Goal: Task Accomplishment & Management: Manage account settings

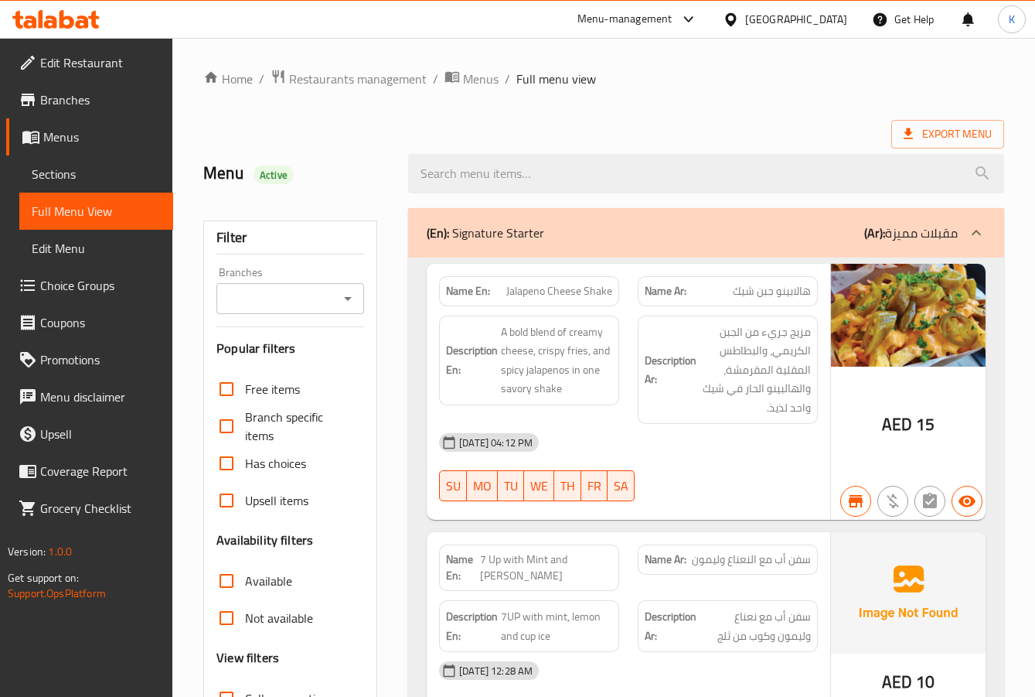
click at [793, 16] on div "United Arab Emirates" at bounding box center [796, 19] width 102 height 17
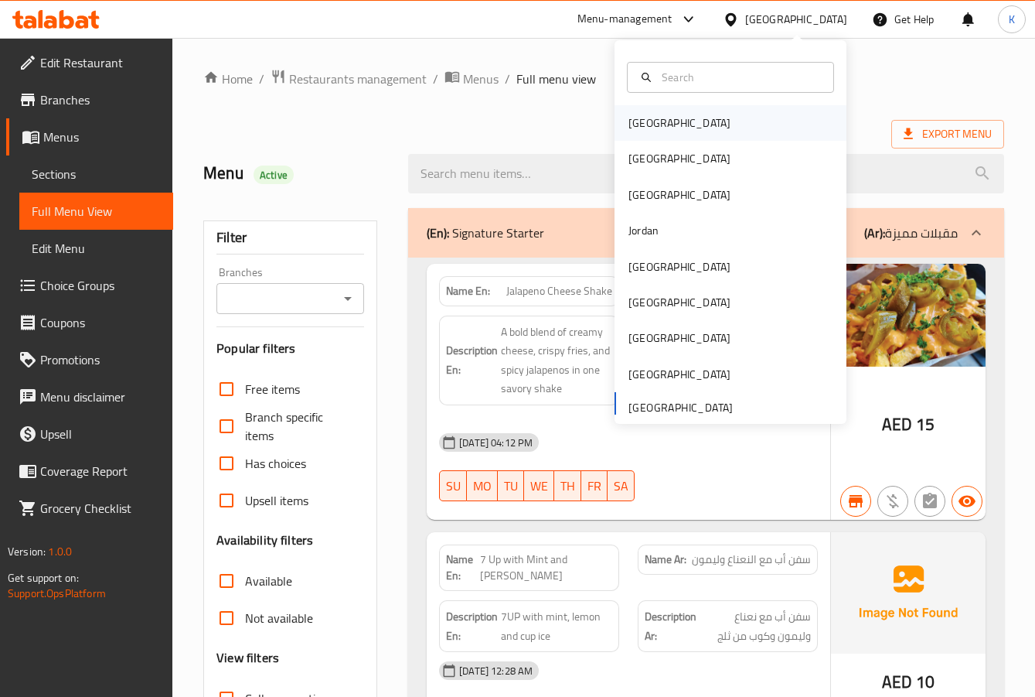
click at [653, 119] on div "Bahrain" at bounding box center [680, 122] width 102 height 17
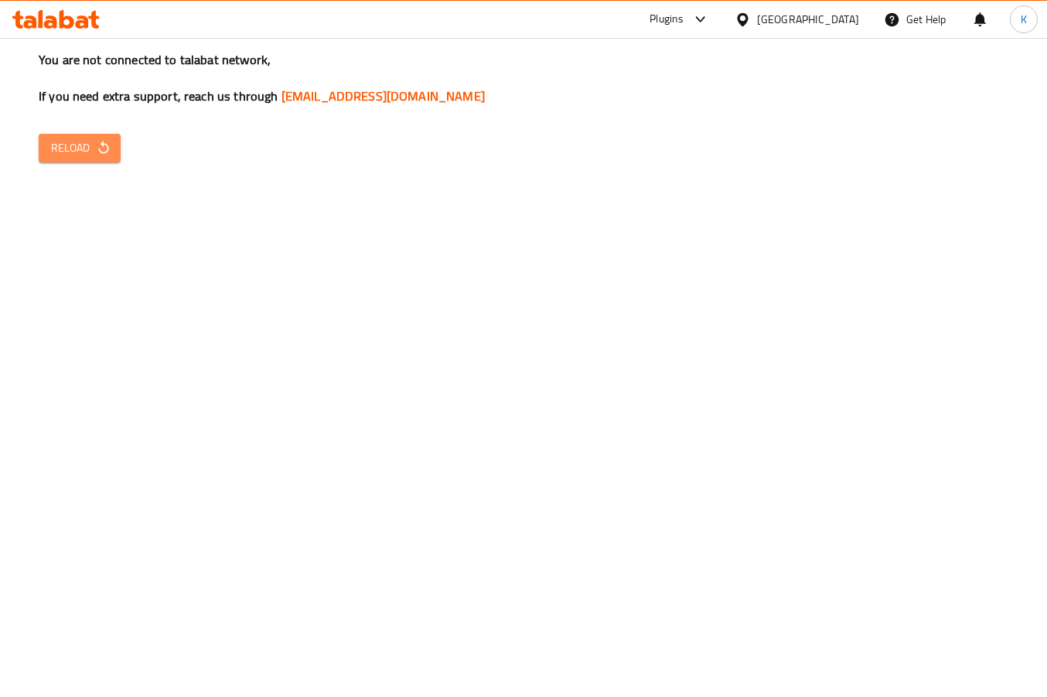
click at [73, 138] on span "Reload" at bounding box center [79, 147] width 57 height 19
click at [104, 155] on icon "button" at bounding box center [103, 147] width 15 height 15
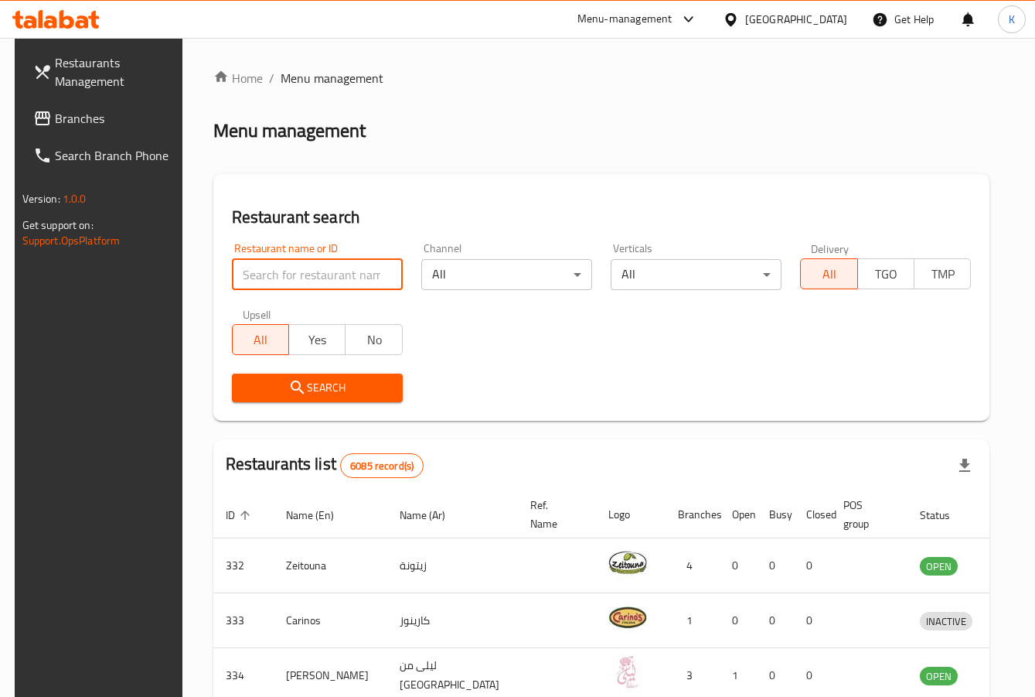
click at [298, 274] on input "search" at bounding box center [317, 274] width 171 height 31
paste input "778425"
type input "778425"
click at [71, 114] on span "Branches" at bounding box center [115, 118] width 121 height 19
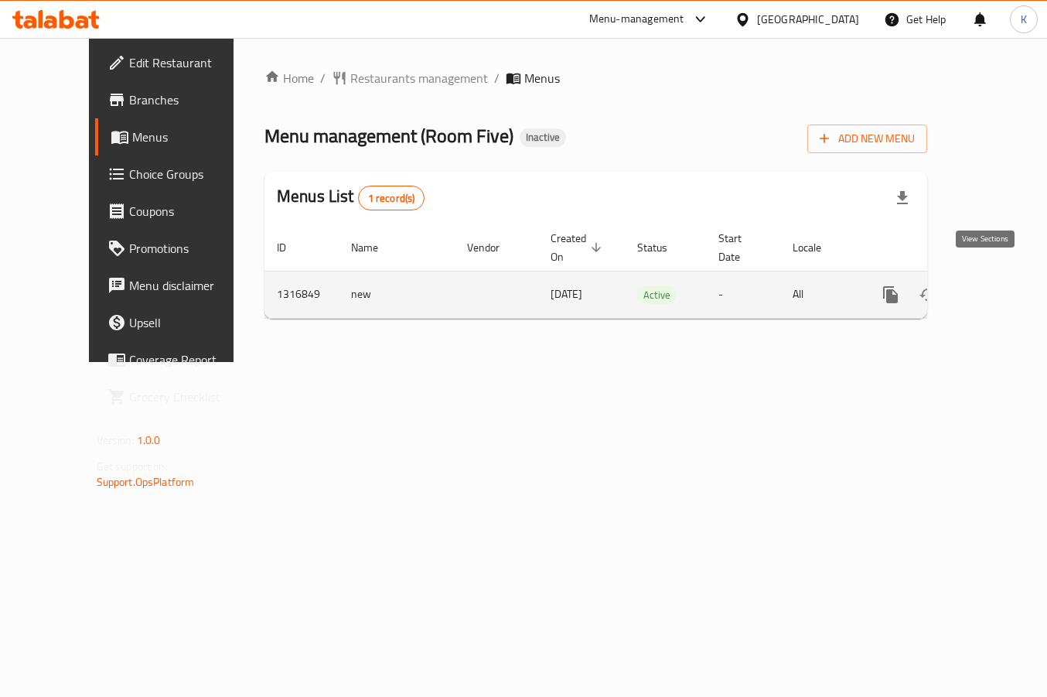
click at [993, 285] on icon "enhanced table" at bounding box center [1002, 294] width 19 height 19
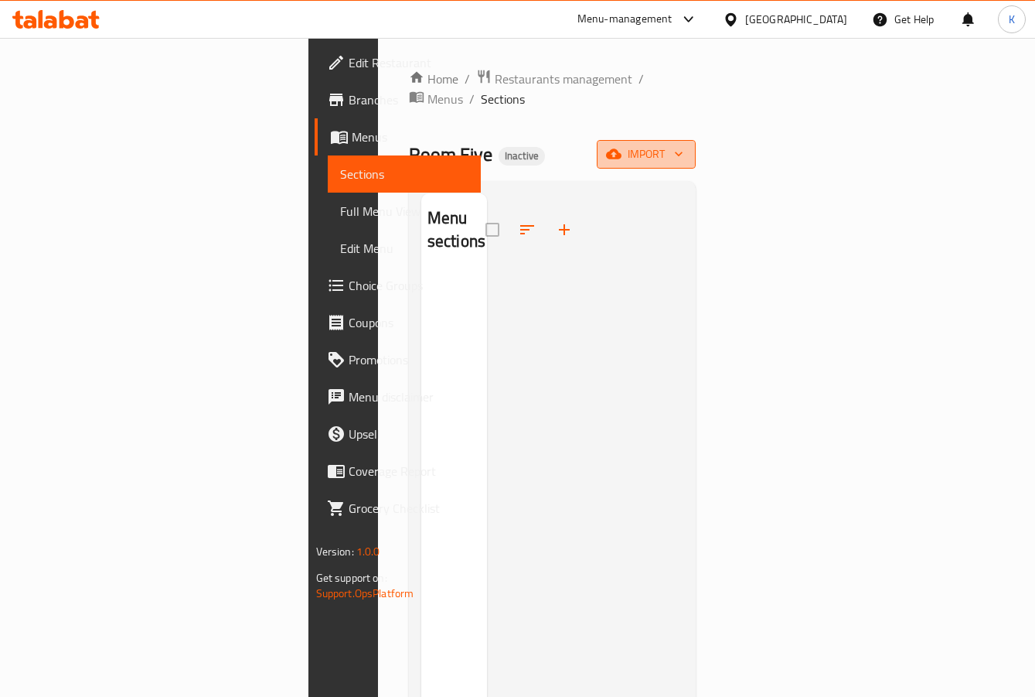
click at [684, 145] on span "import" at bounding box center [646, 154] width 74 height 19
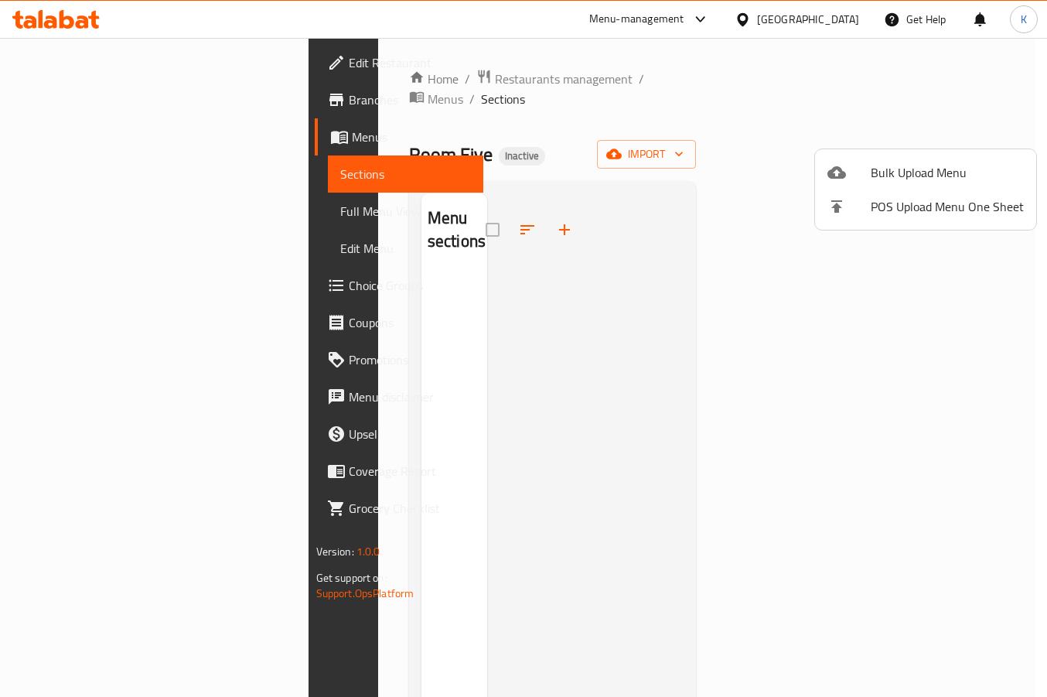
click at [628, 251] on div at bounding box center [523, 348] width 1047 height 697
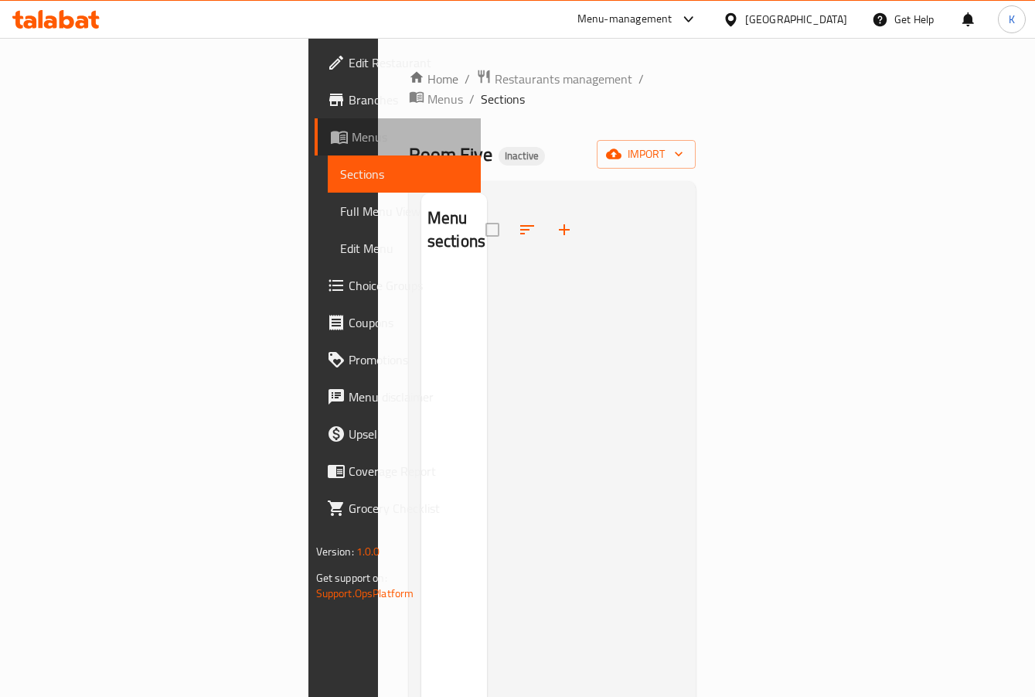
click at [352, 143] on span "Menus" at bounding box center [411, 137] width 118 height 19
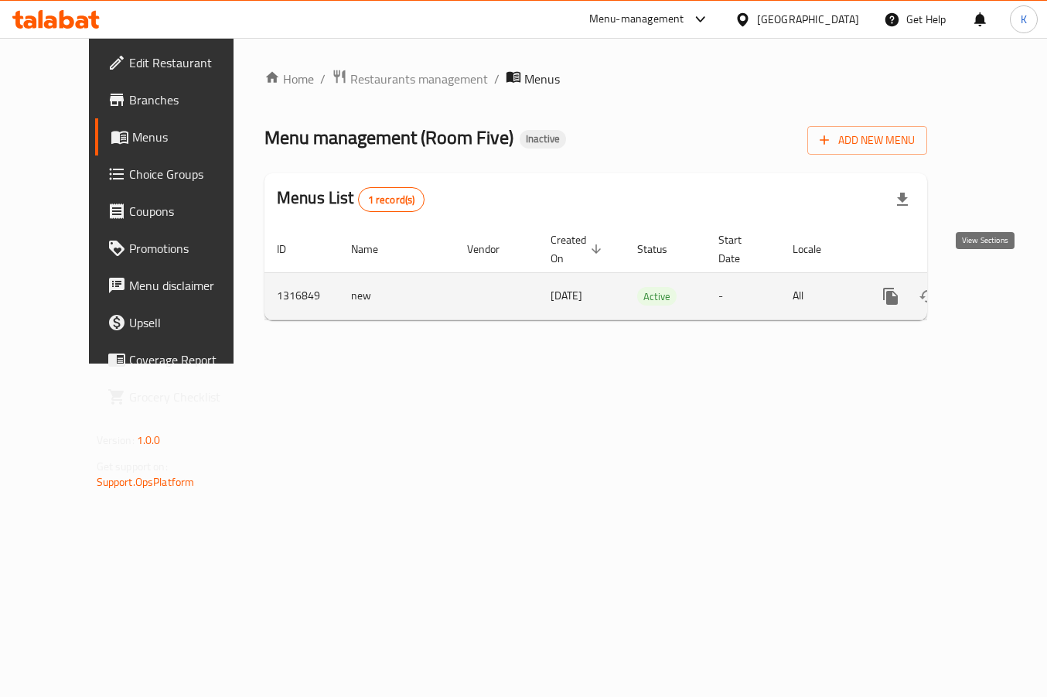
click at [993, 287] on icon "enhanced table" at bounding box center [1002, 296] width 19 height 19
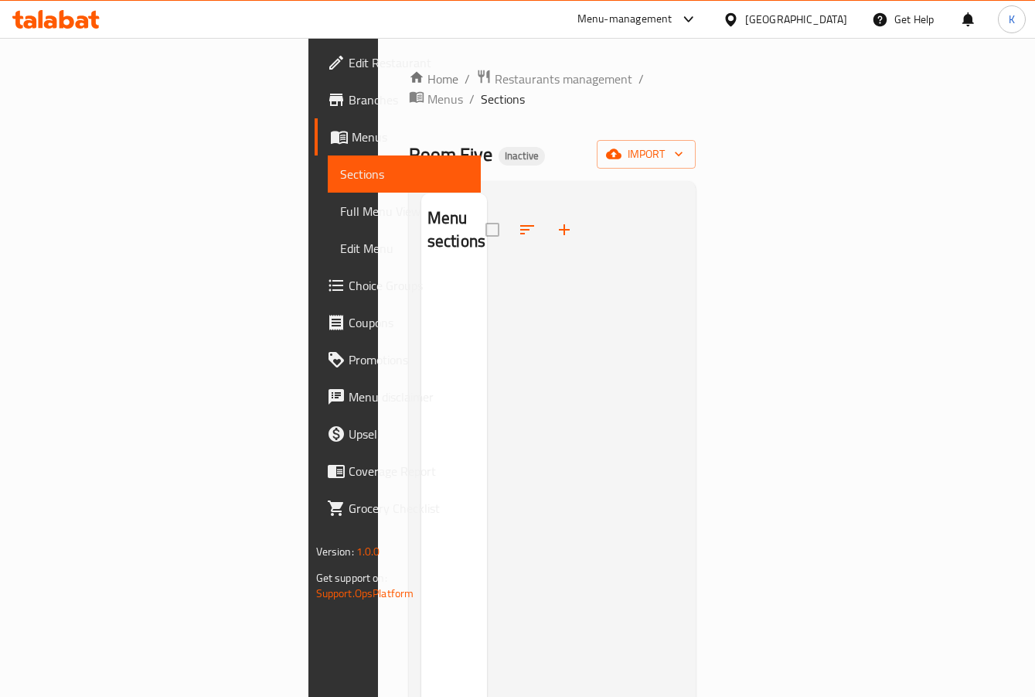
drag, startPoint x: 402, startPoint y: 322, endPoint x: 415, endPoint y: 328, distance: 14.2
click at [421, 323] on div "Menu sections" at bounding box center [454, 541] width 66 height 697
click at [783, 19] on div "United Arab Emirates" at bounding box center [796, 19] width 102 height 17
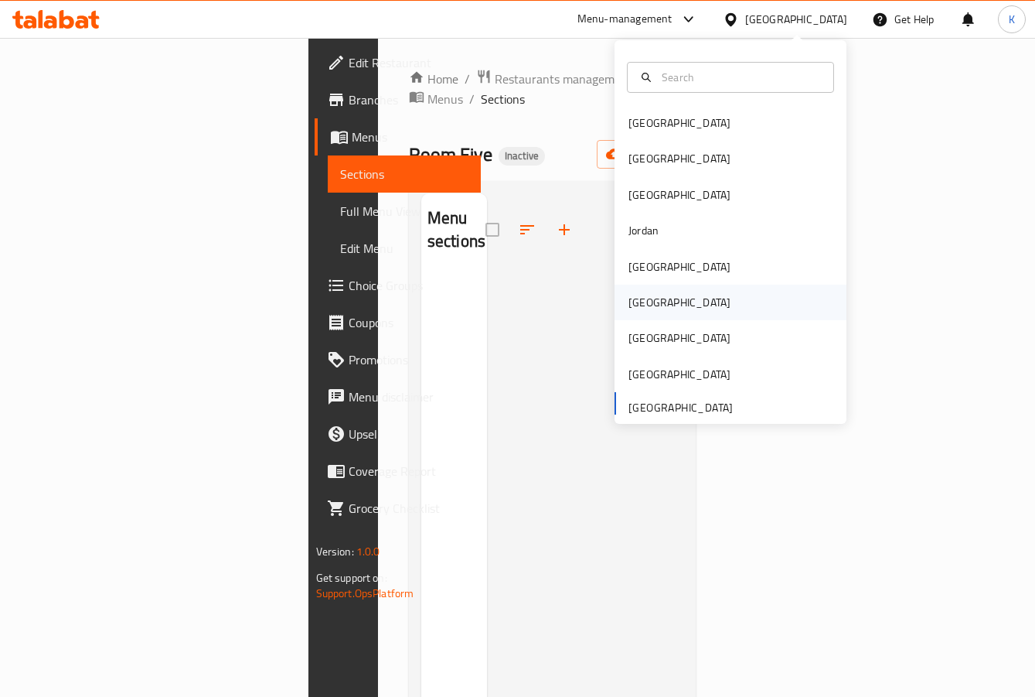
click at [629, 309] on div "[GEOGRAPHIC_DATA]" at bounding box center [680, 302] width 102 height 17
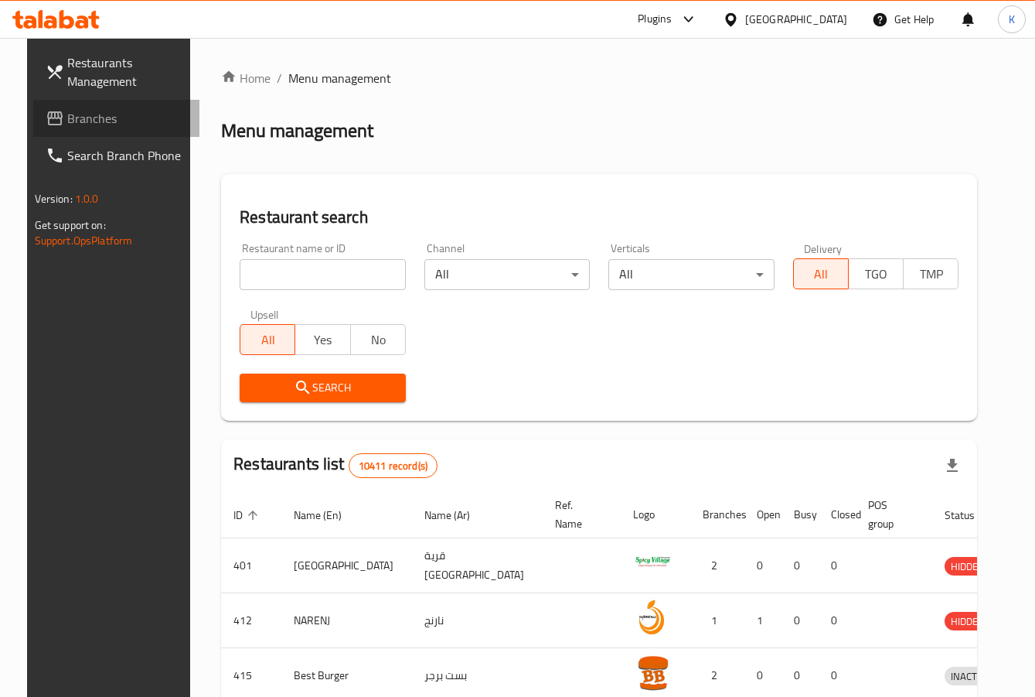
click at [83, 105] on link "Branches" at bounding box center [116, 118] width 167 height 37
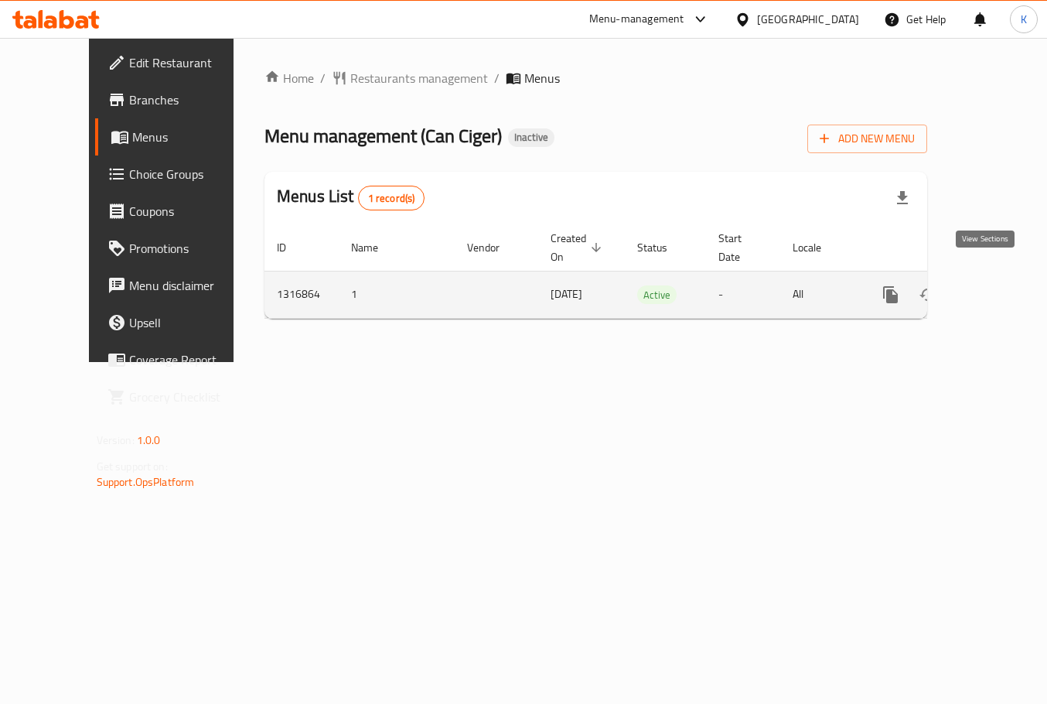
click at [993, 285] on icon "enhanced table" at bounding box center [1002, 294] width 19 height 19
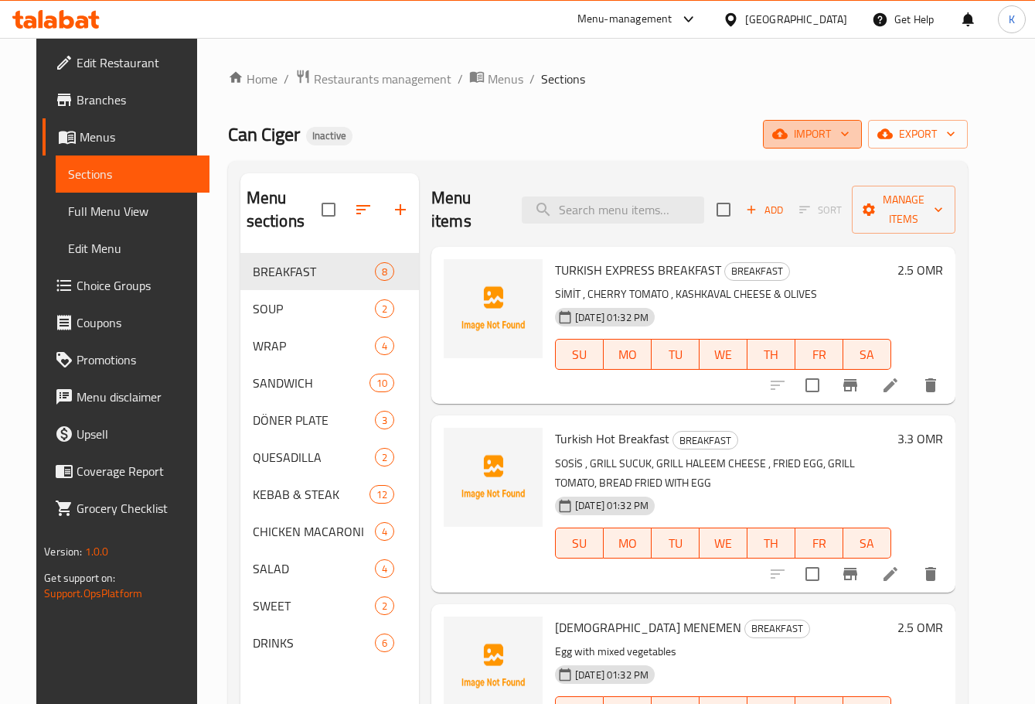
click at [836, 135] on span "import" at bounding box center [813, 133] width 74 height 19
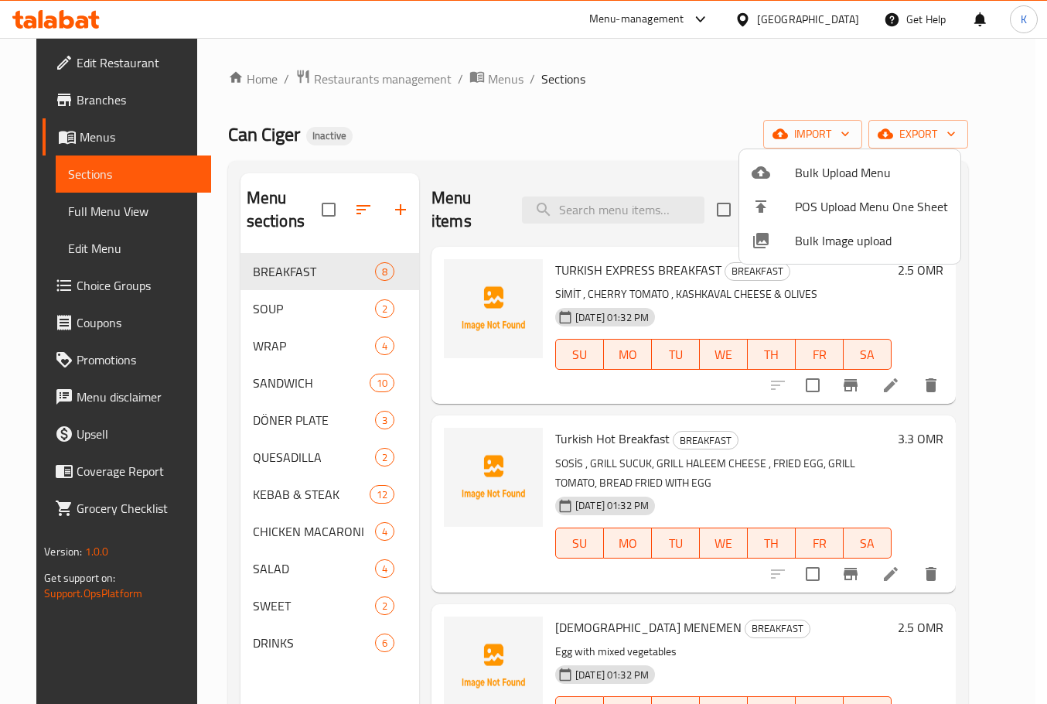
click at [817, 247] on span "Bulk Image upload" at bounding box center [871, 240] width 153 height 19
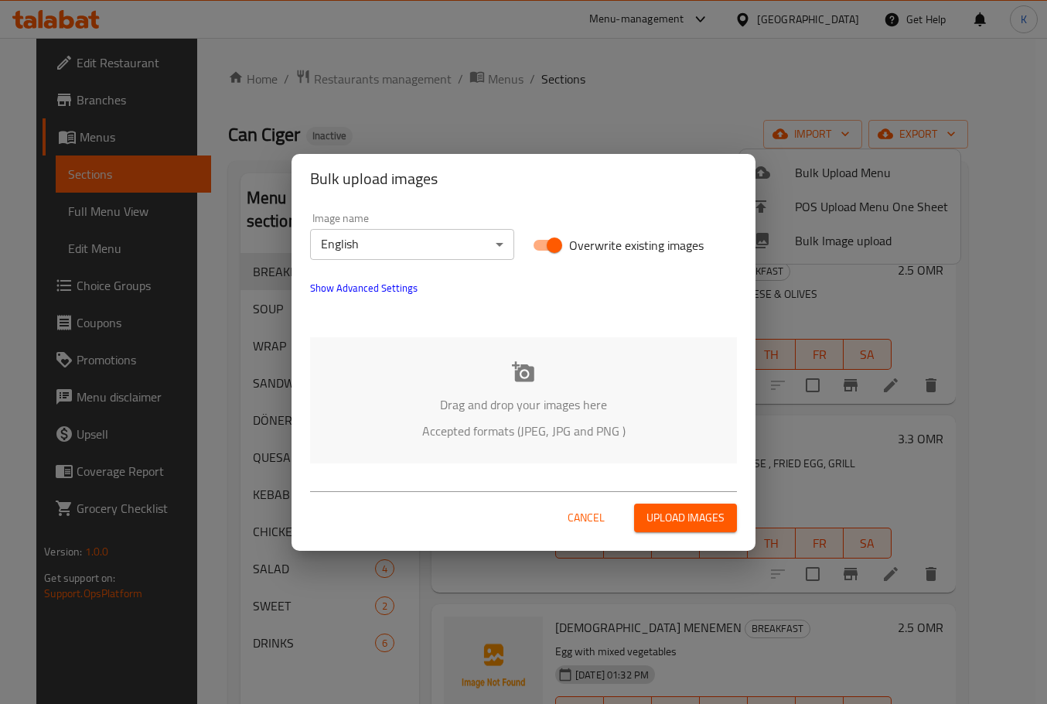
click at [461, 400] on p "Drag and drop your images here" at bounding box center [523, 404] width 380 height 19
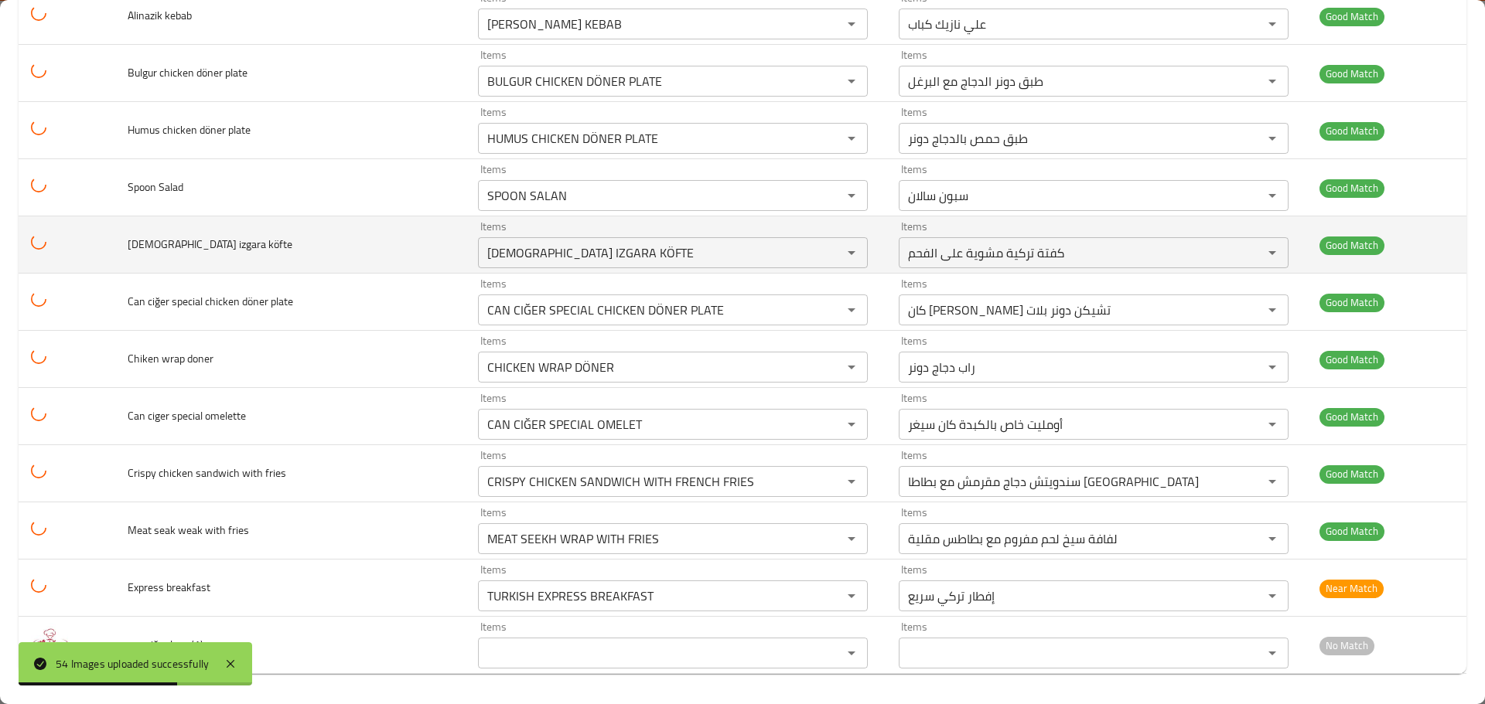
scroll to position [2653, 0]
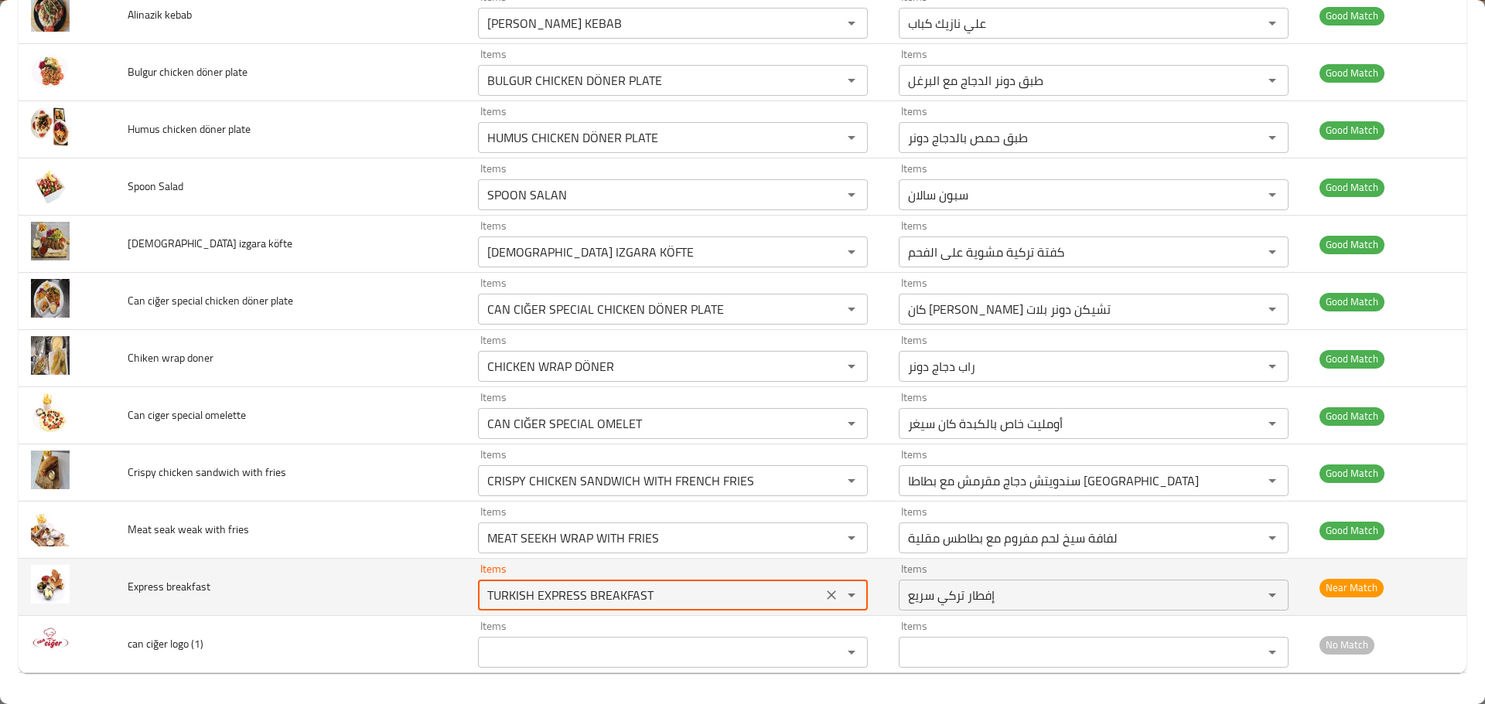
drag, startPoint x: 534, startPoint y: 600, endPoint x: 294, endPoint y: 602, distance: 239.7
click at [294, 602] on tr "Express breakfast Items TURKISH EXPRESS BREAKFAST Items Items إفطار تركي سريع I…" at bounding box center [742, 587] width 1447 height 57
click at [503, 605] on breakfast "EXPRESS BREAKFAST" at bounding box center [649, 596] width 335 height 22
click at [517, 598] on breakfast "EXPRESS BREAKFAST" at bounding box center [649, 596] width 335 height 22
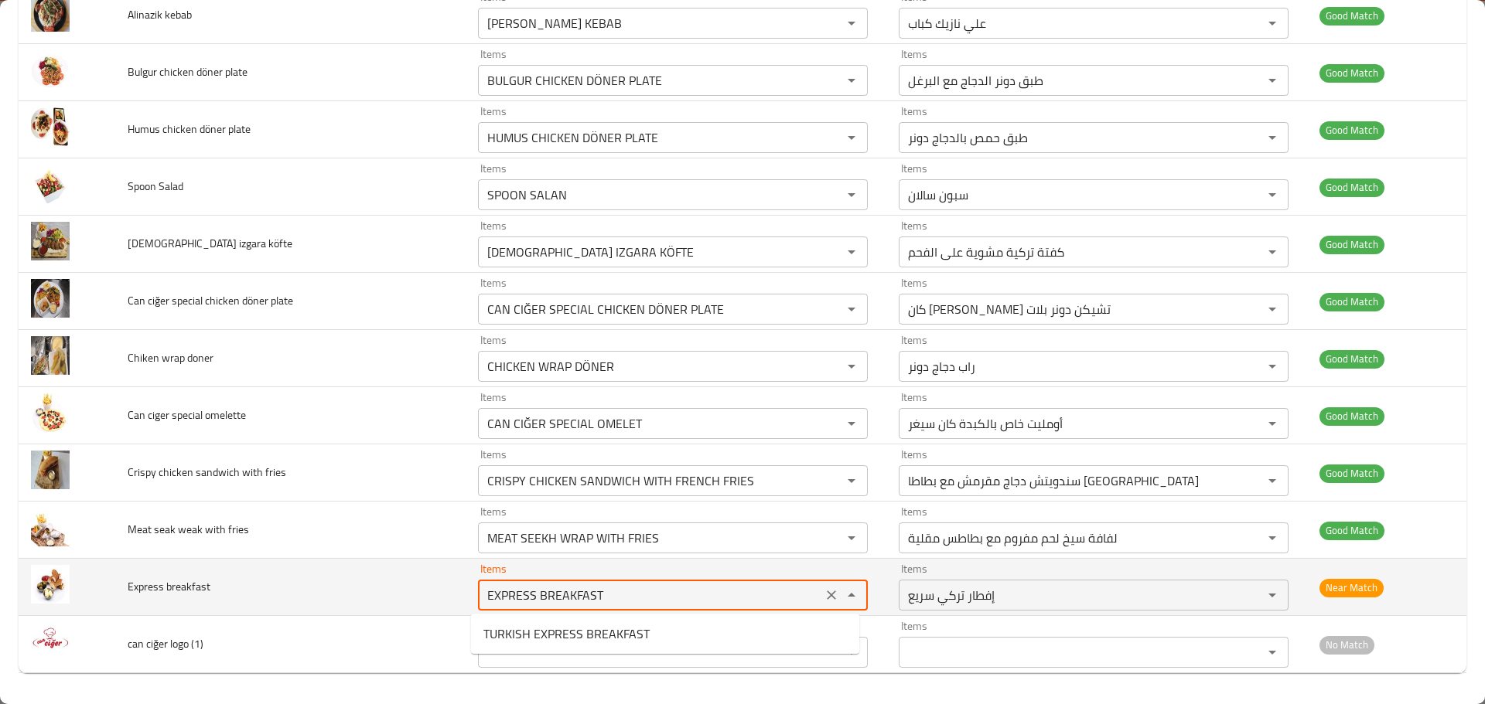
click at [517, 598] on breakfast "EXPRESS BREAKFAST" at bounding box center [649, 596] width 335 height 22
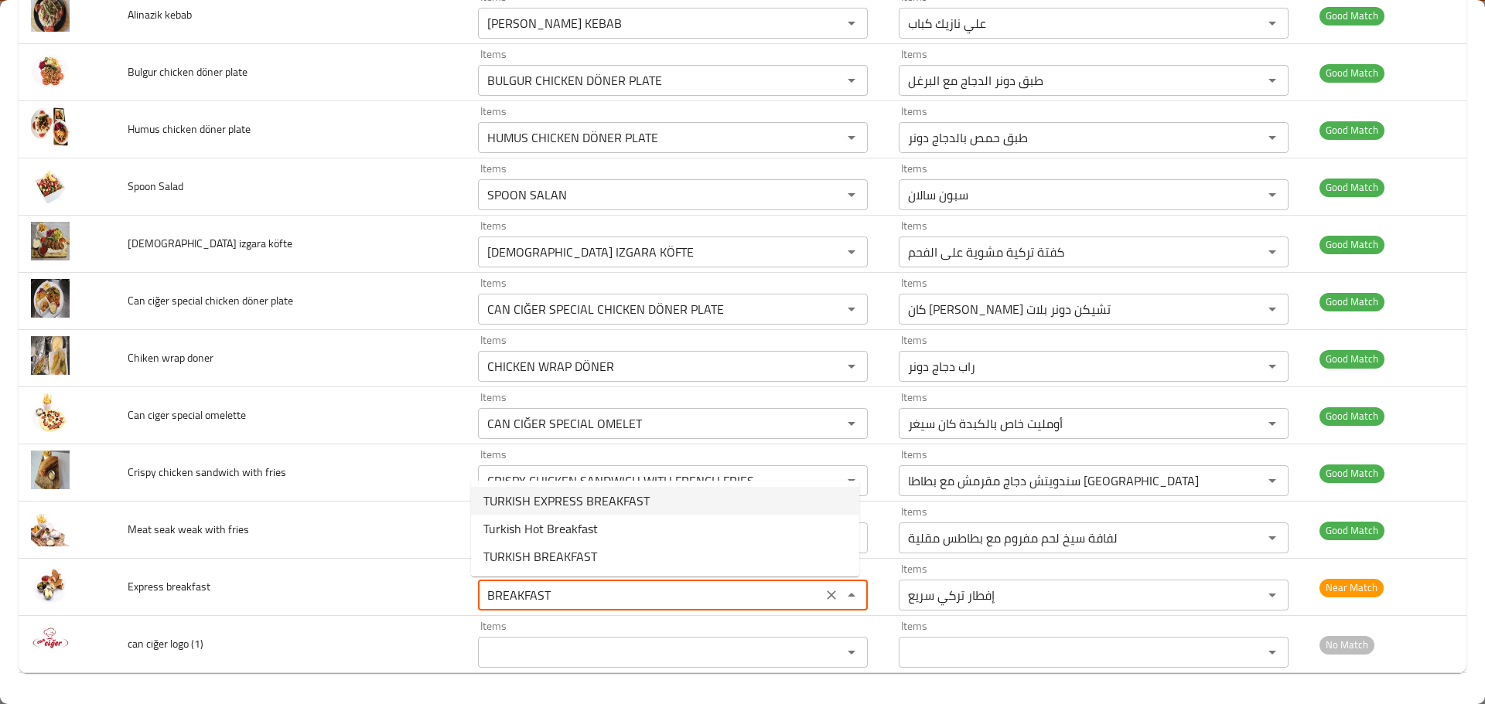
click at [561, 509] on span "TURKISH EXPRESS BREAKFAST" at bounding box center [566, 501] width 166 height 19
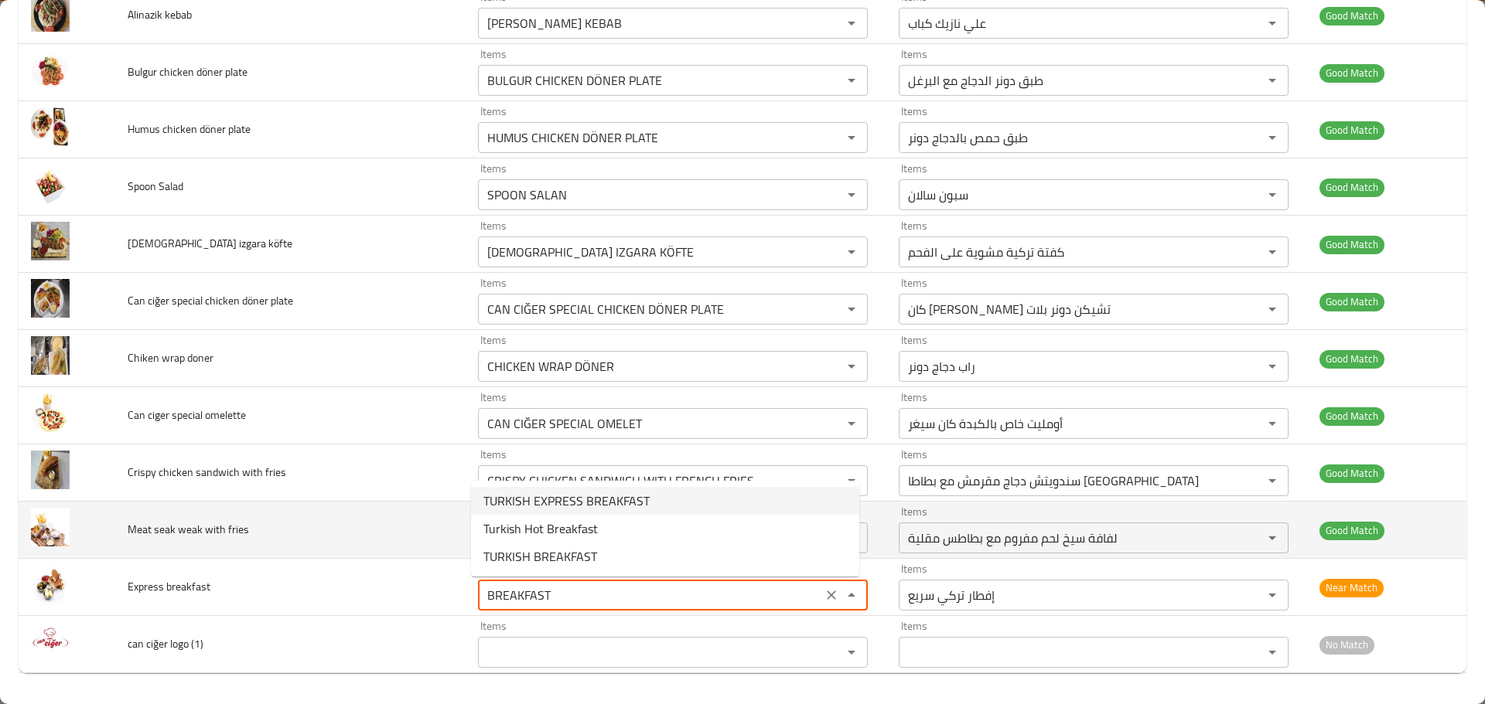
type breakfast "TURKISH EXPRESS BREAKFAST"
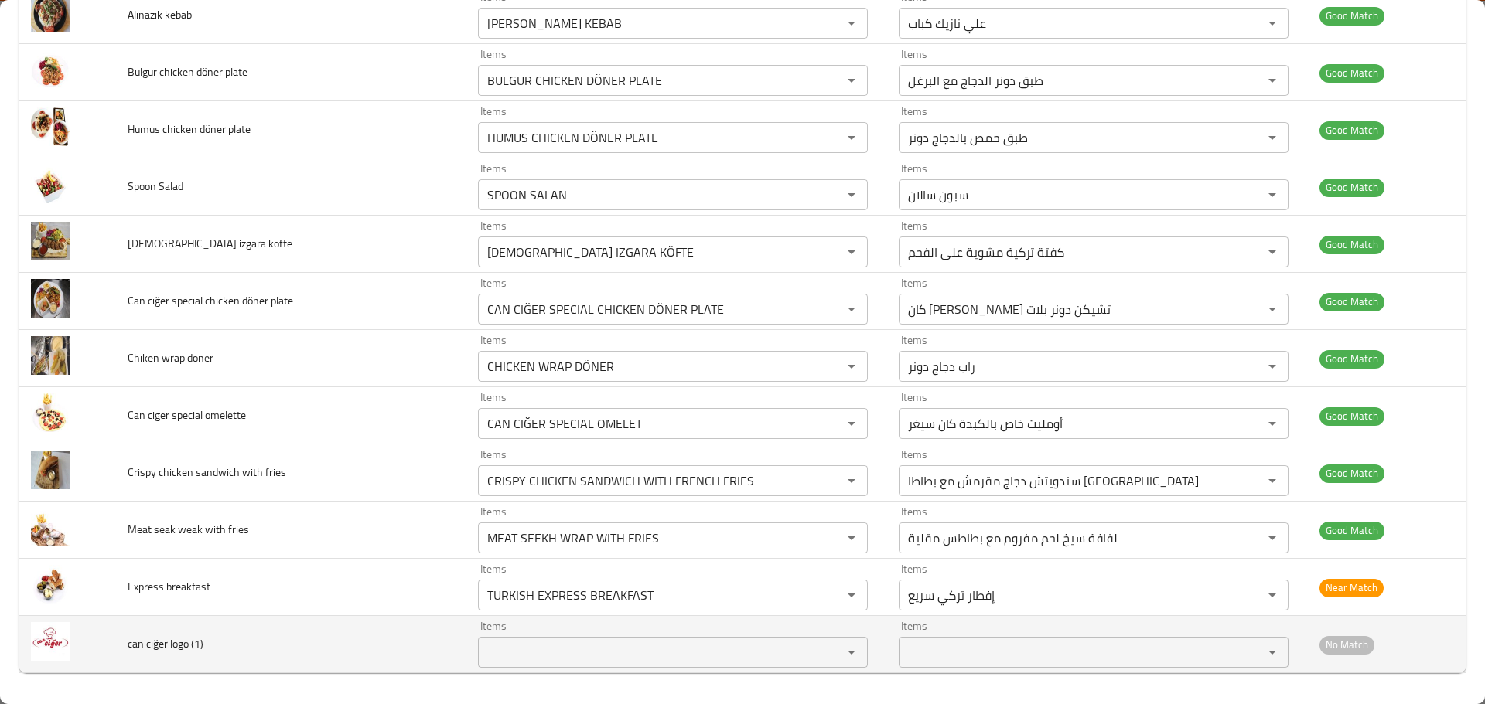
click at [404, 618] on td "can ciğer logo (1)" at bounding box center [290, 644] width 350 height 57
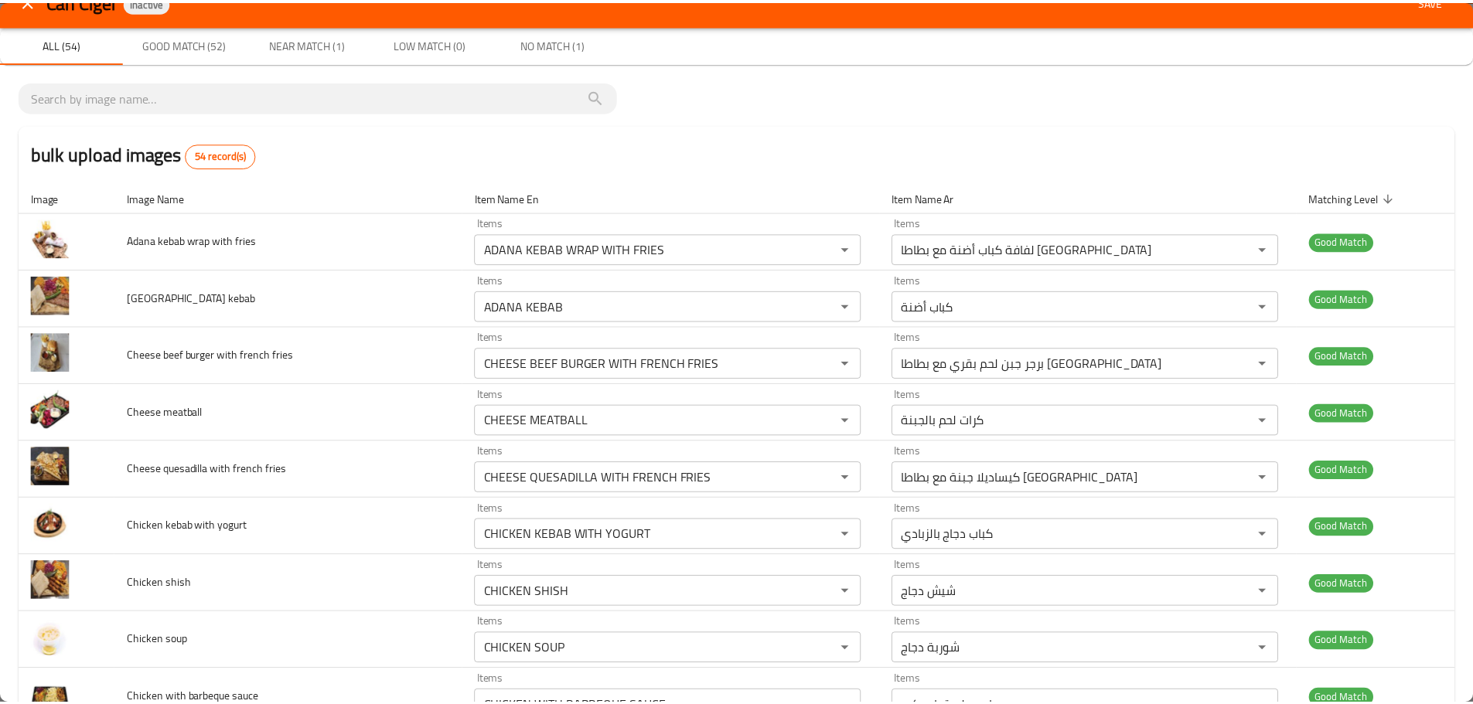
scroll to position [0, 0]
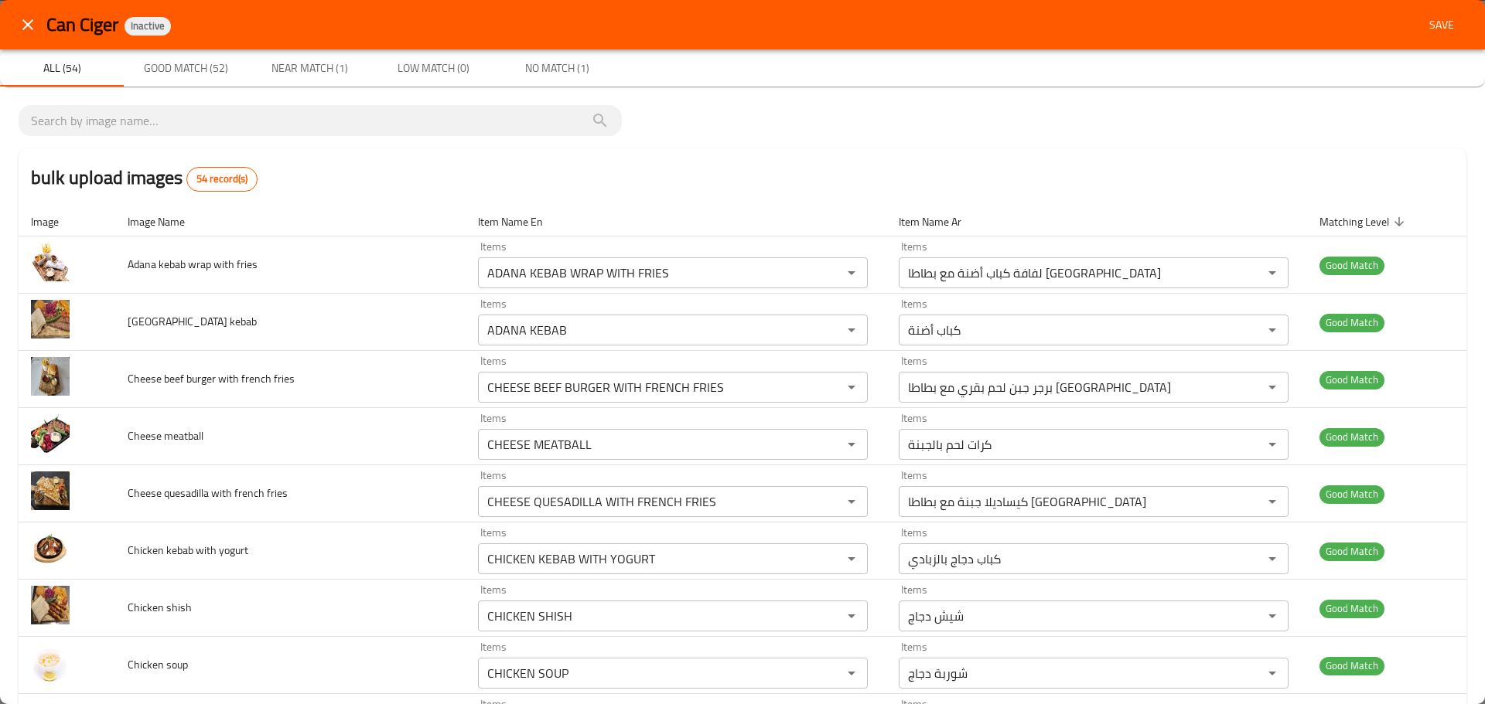
click at [1046, 16] on span "Save" at bounding box center [1441, 24] width 37 height 19
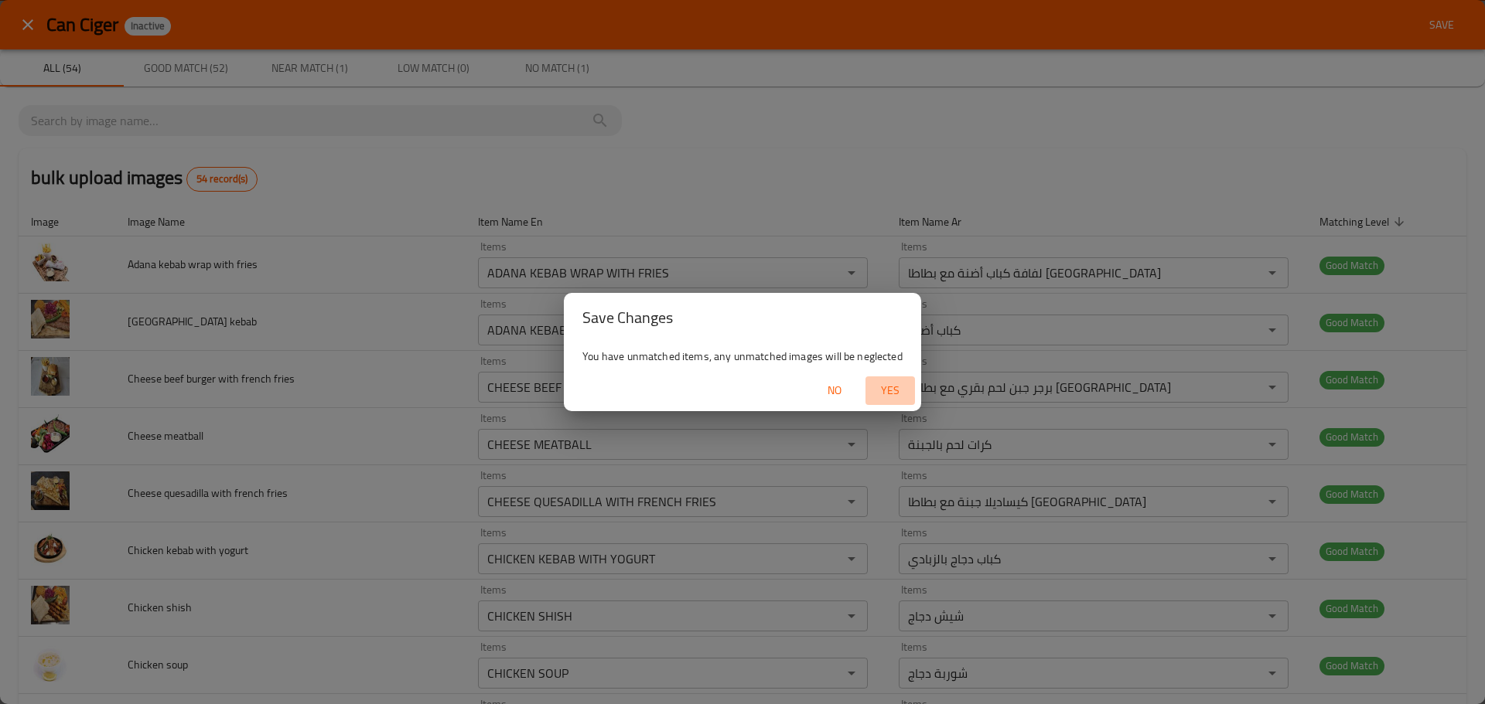
click at [875, 387] on span "Yes" at bounding box center [889, 390] width 37 height 19
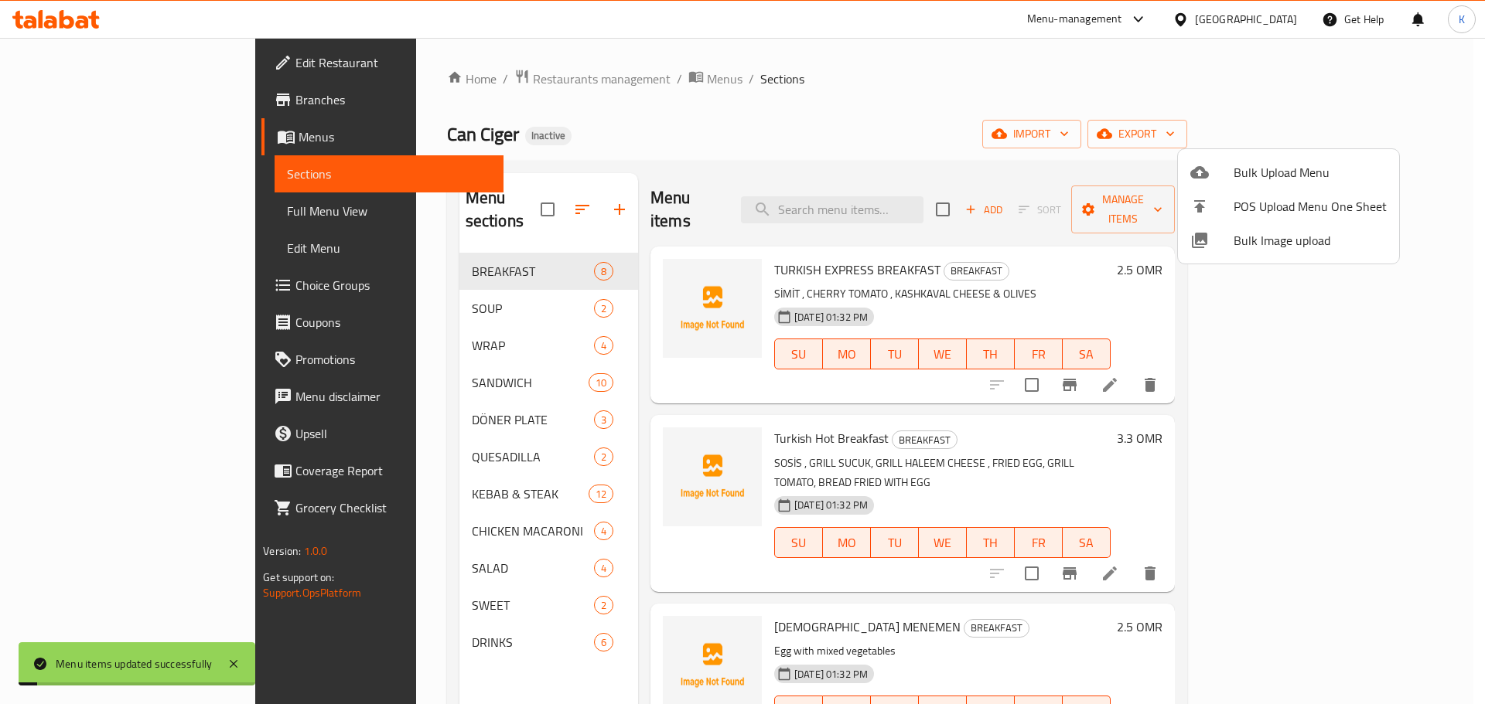
click at [830, 150] on div at bounding box center [742, 352] width 1485 height 704
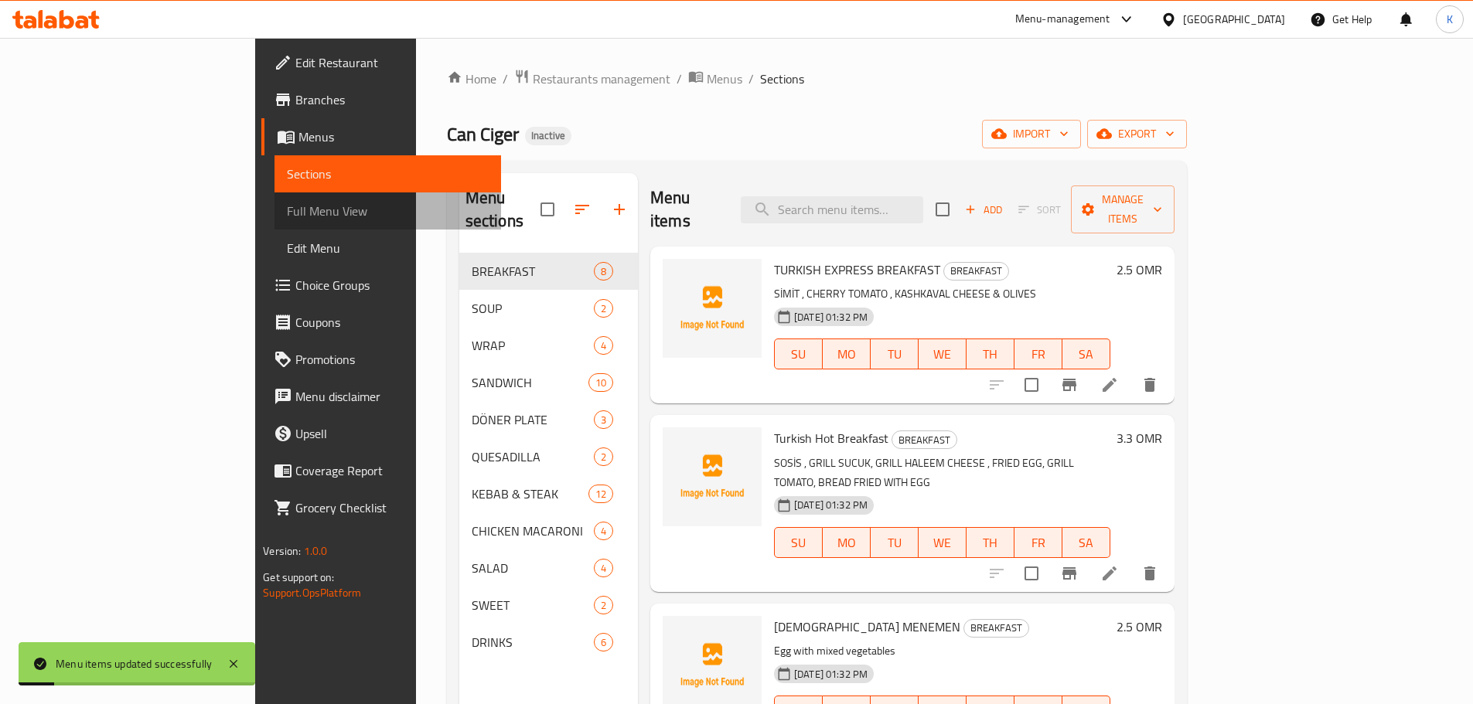
click at [287, 209] on span "Full Menu View" at bounding box center [388, 211] width 202 height 19
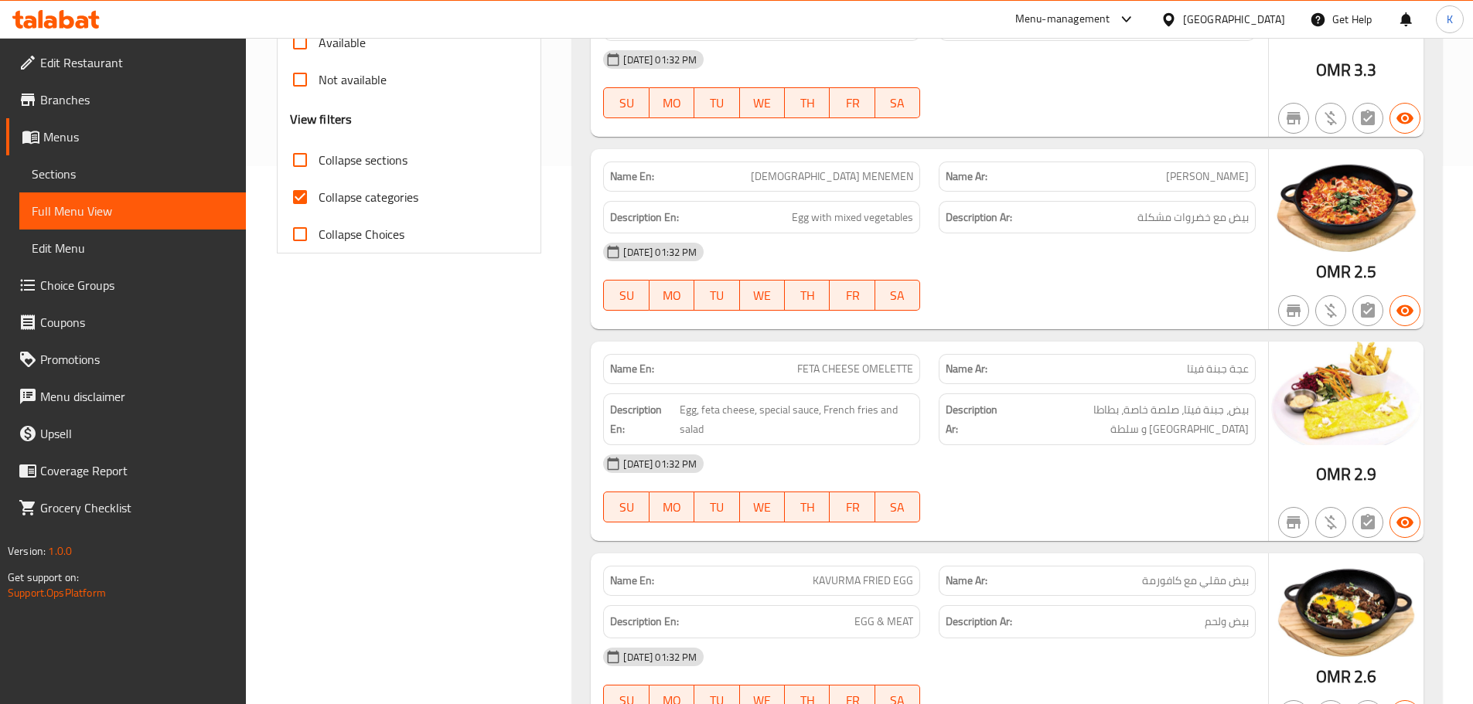
scroll to position [696, 0]
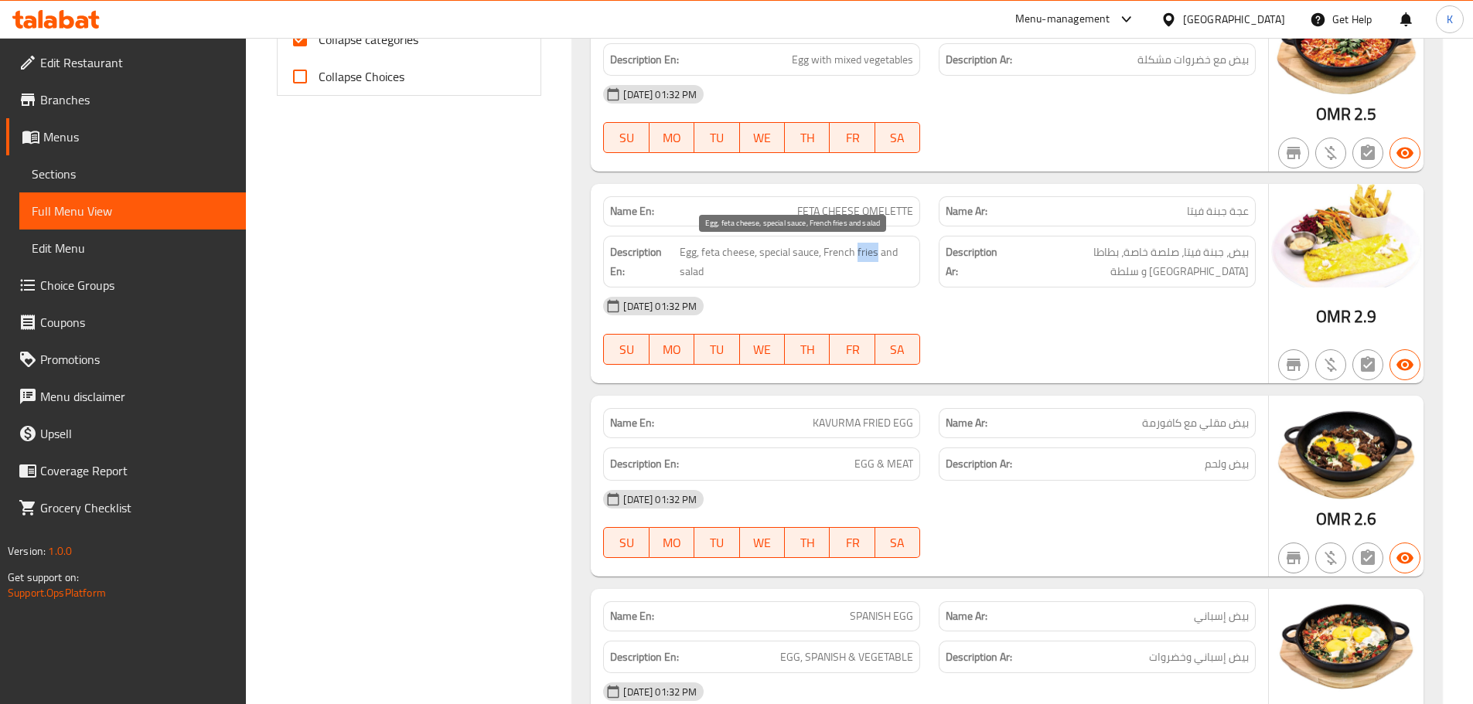
drag, startPoint x: 857, startPoint y: 256, endPoint x: 875, endPoint y: 257, distance: 18.6
click at [875, 257] on span "Egg, feta cheese, special sauce, French fries and salad" at bounding box center [797, 262] width 234 height 38
copy span "fries"
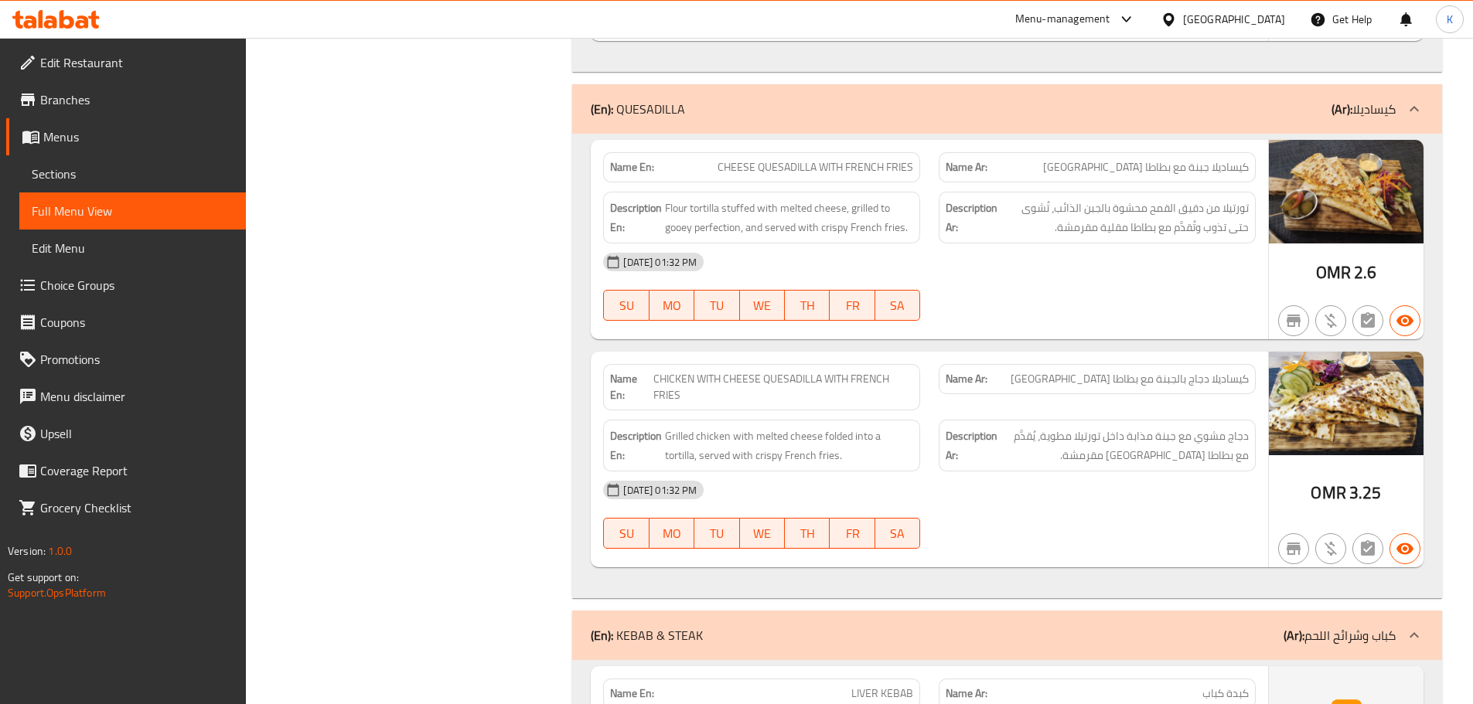
scroll to position [6263, 0]
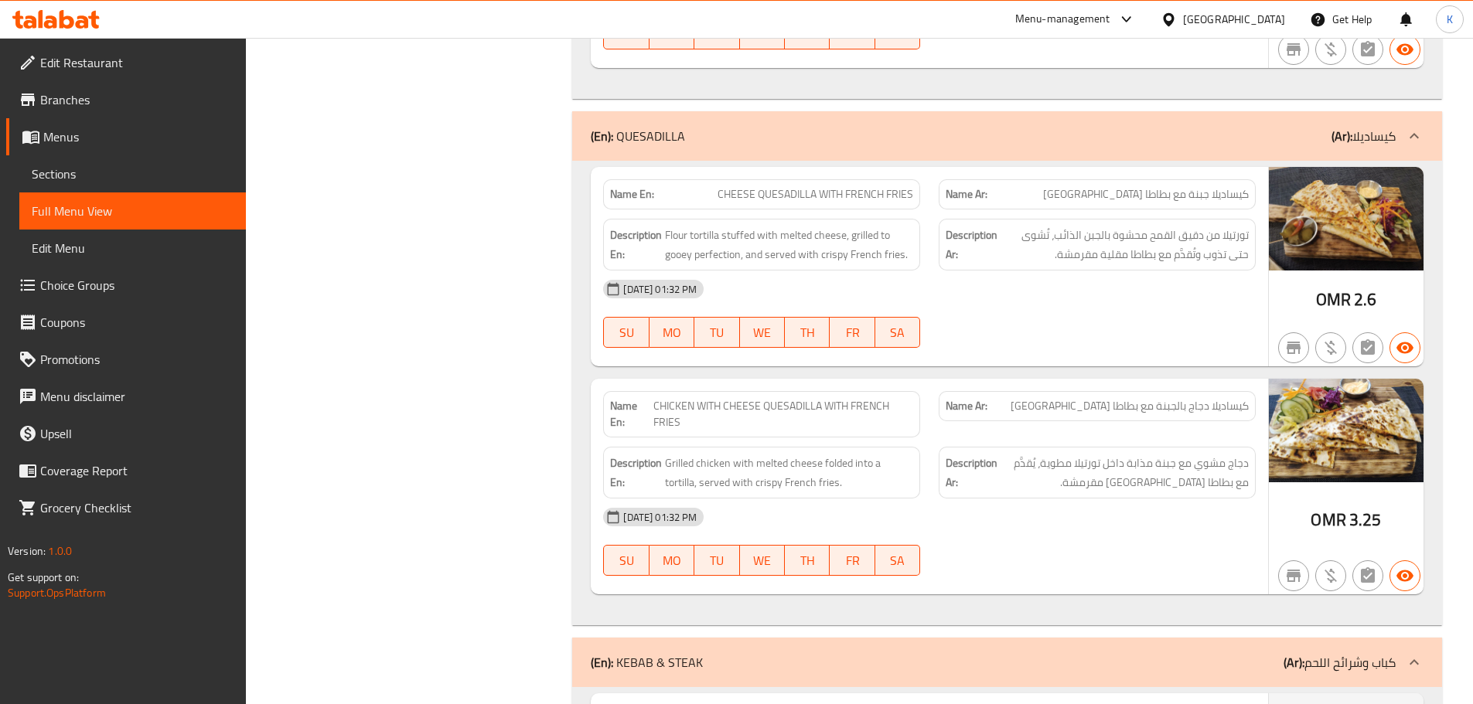
drag, startPoint x: 1324, startPoint y: 153, endPoint x: 1085, endPoint y: 229, distance: 250.7
click at [1085, 271] on div "[DATE] 01:32 PM" at bounding box center [929, 289] width 671 height 37
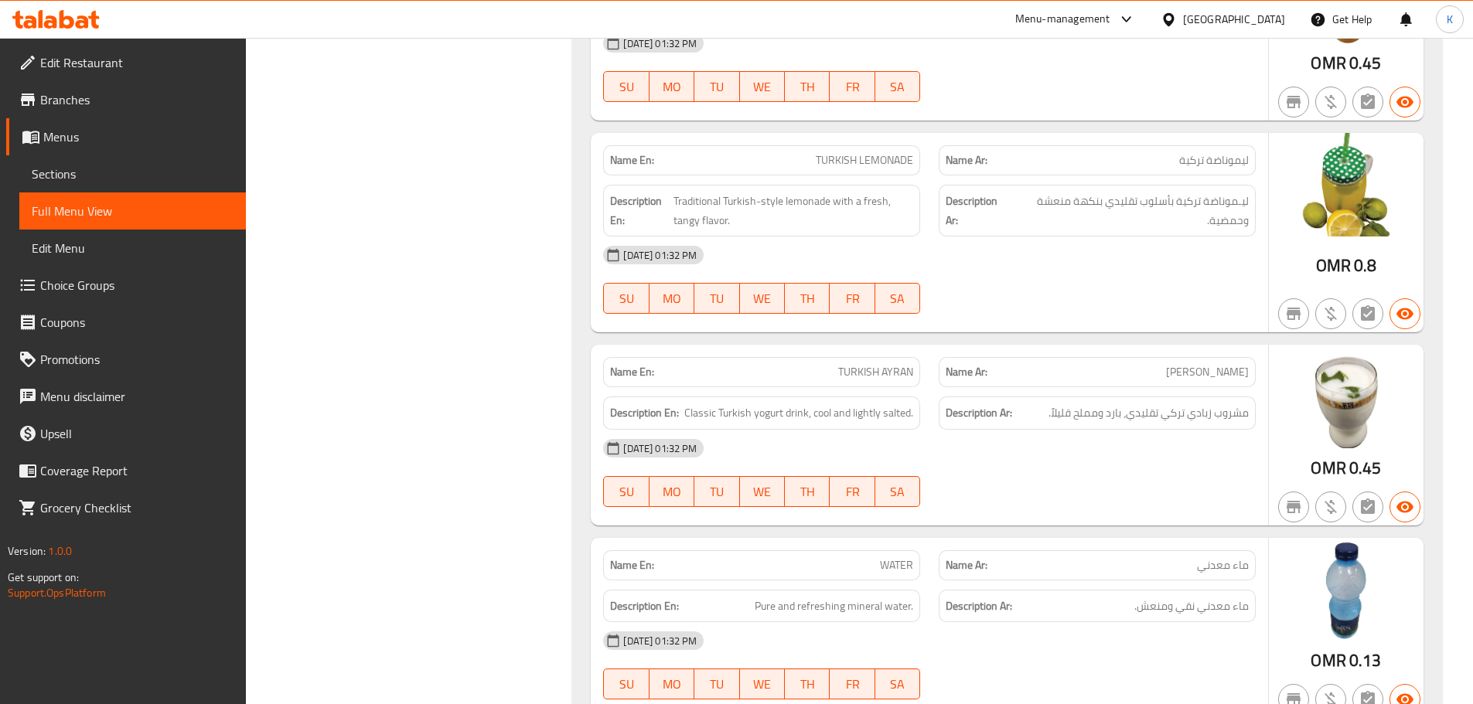
scroll to position [0, 0]
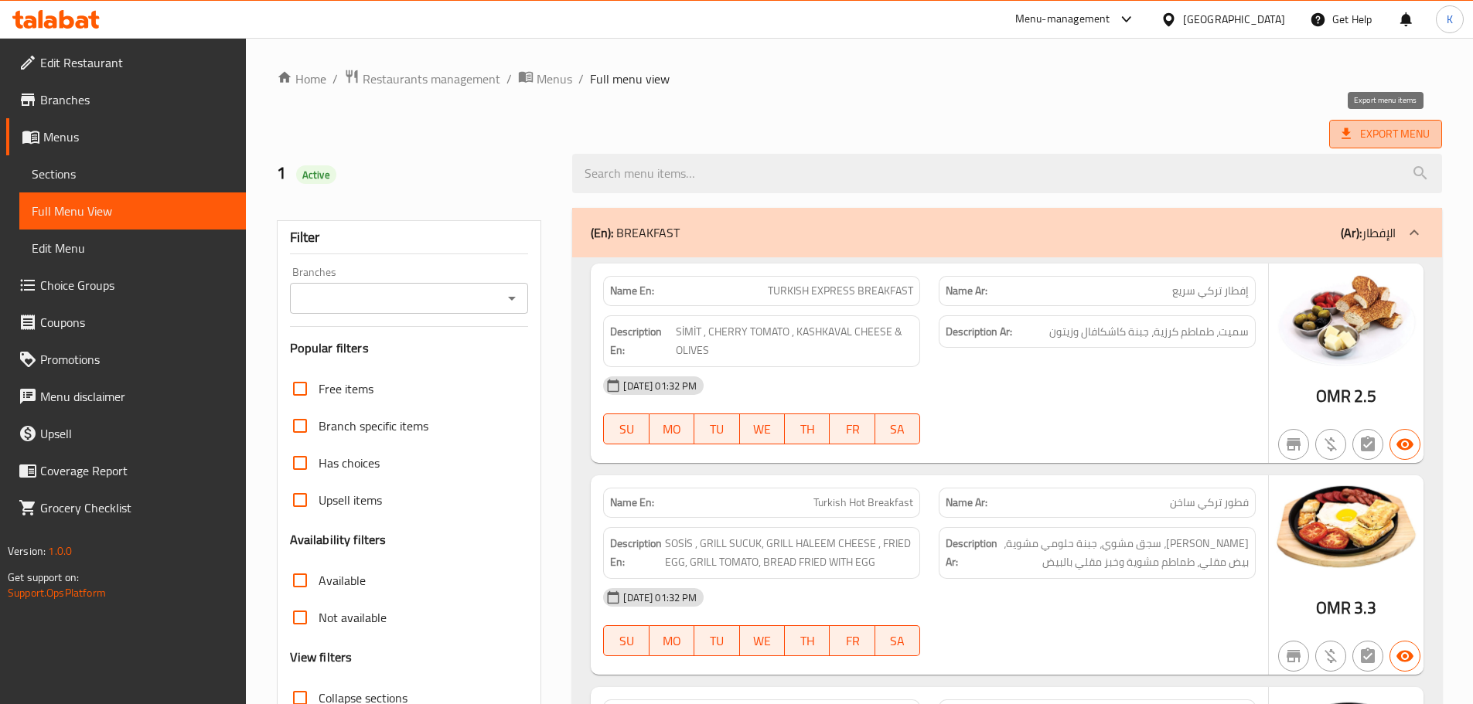
click at [1387, 131] on span "Export Menu" at bounding box center [1386, 133] width 88 height 19
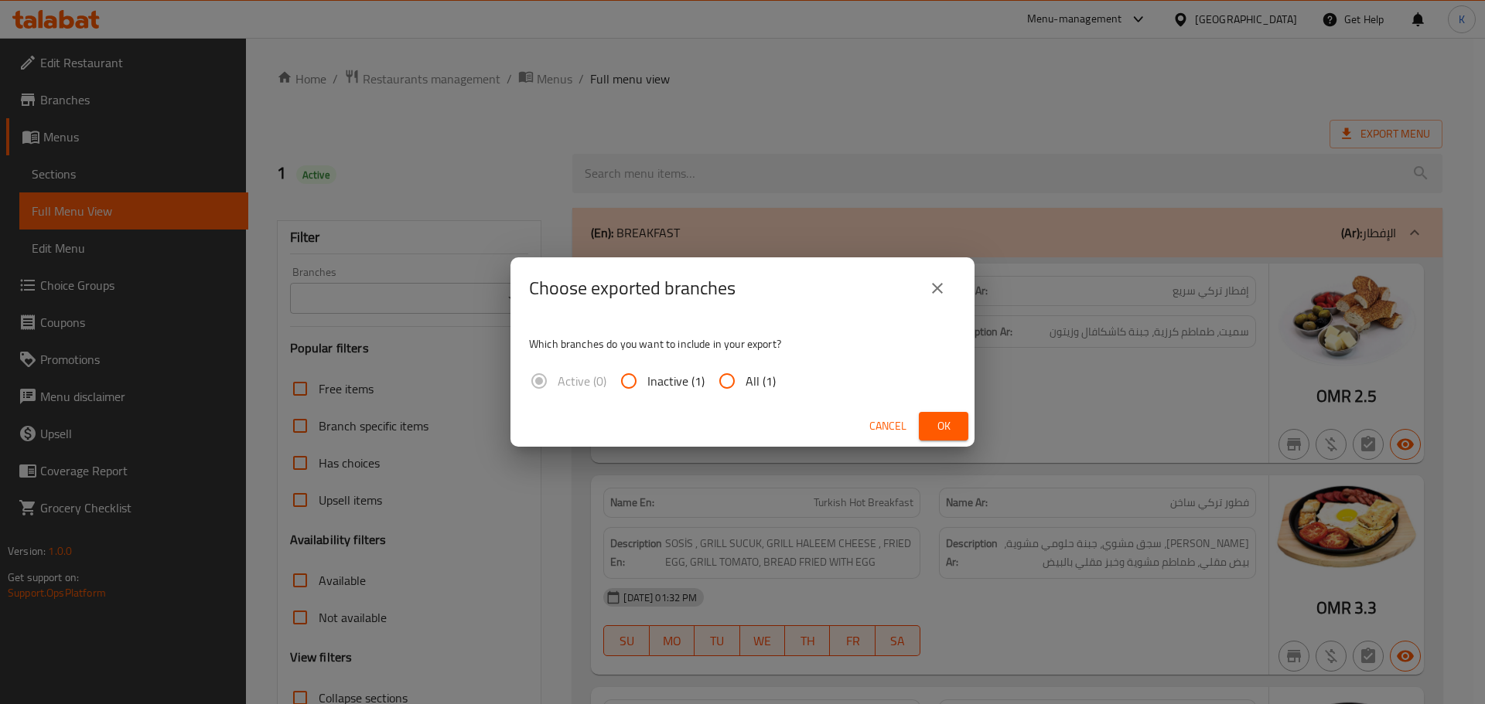
click at [747, 384] on span "All (1)" at bounding box center [760, 381] width 30 height 19
click at [745, 384] on input "All (1)" at bounding box center [726, 381] width 37 height 37
radio input "true"
click at [943, 422] on span "Ok" at bounding box center [943, 426] width 25 height 19
